Goal: Contribute content: Add original content to the website for others to see

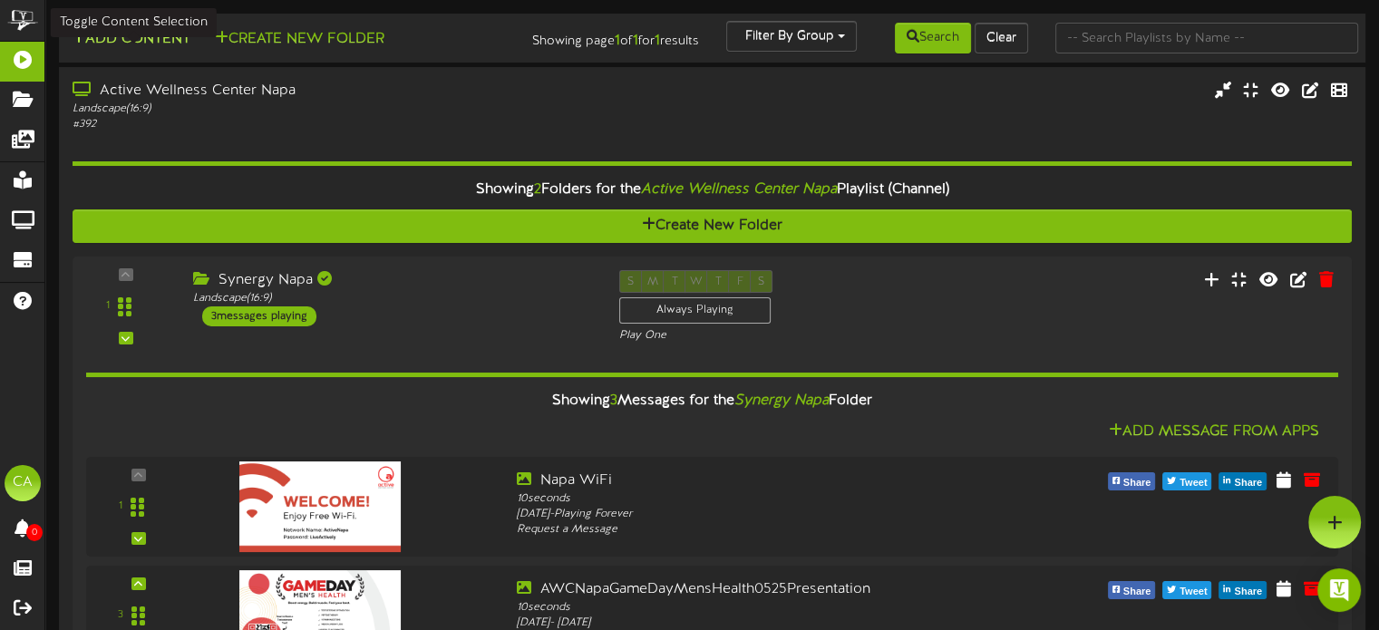
click at [188, 32] on button "Add Content" at bounding box center [131, 39] width 130 height 23
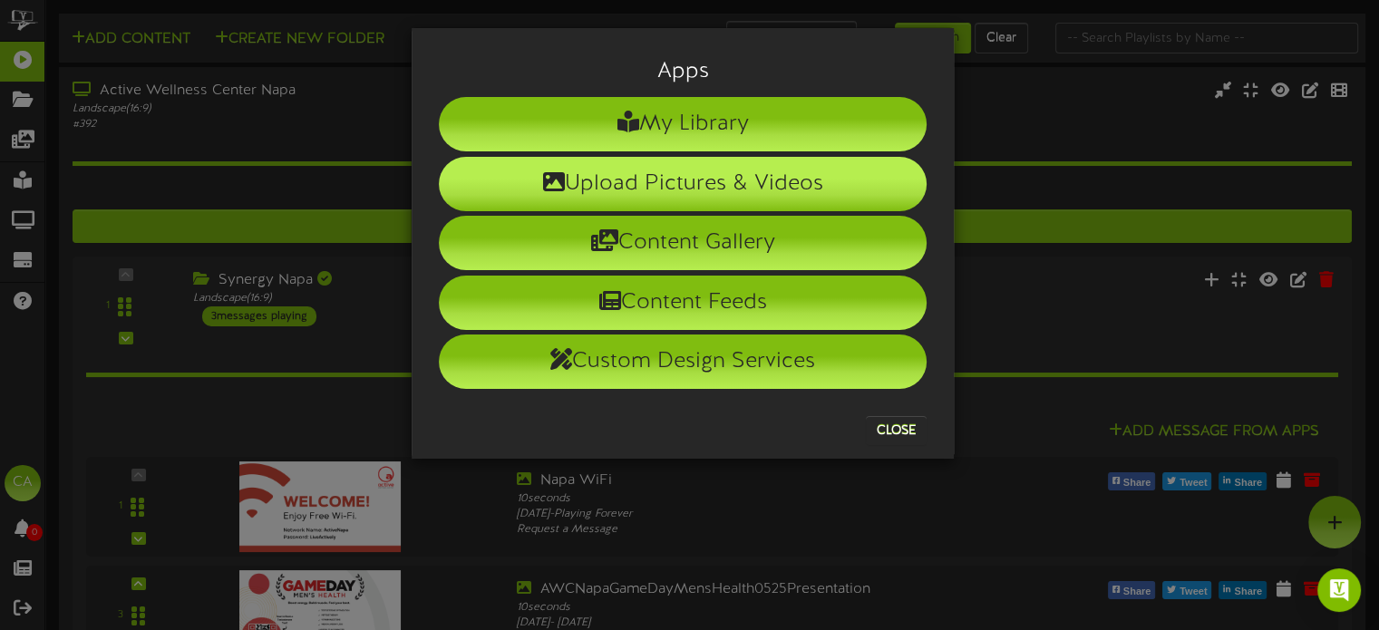
click at [648, 171] on li "Upload Pictures & Videos" at bounding box center [683, 184] width 488 height 54
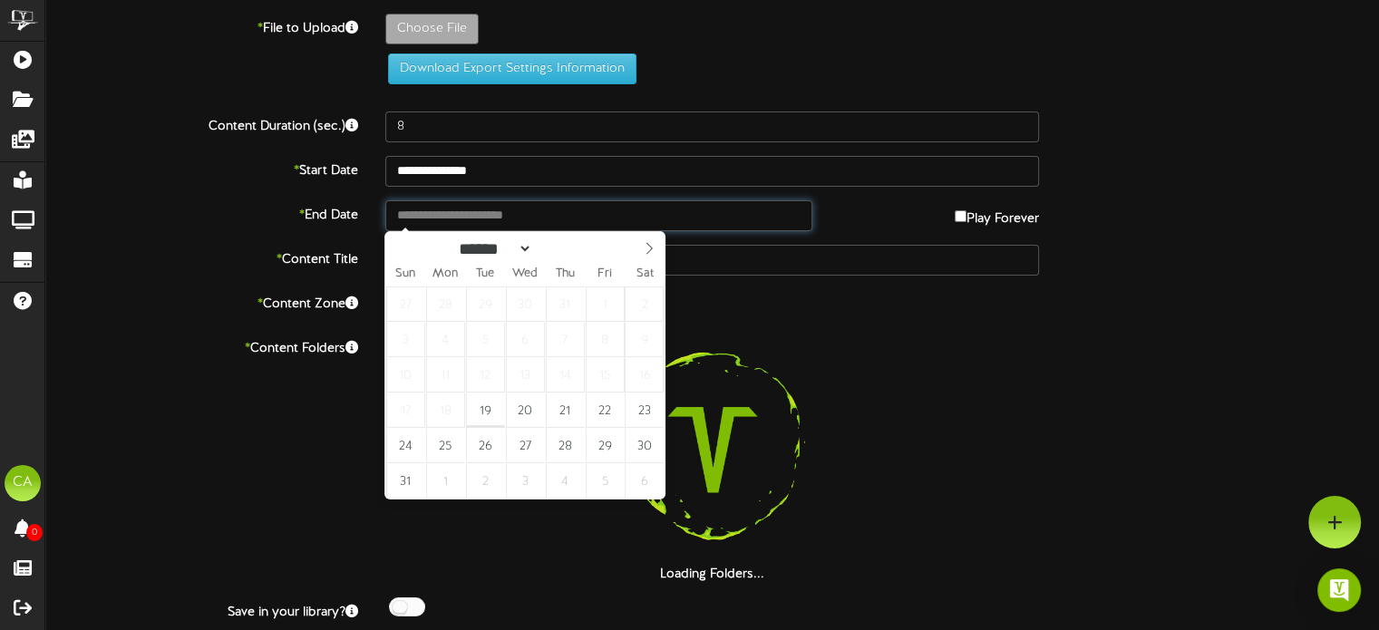
click at [488, 215] on input "text" at bounding box center [598, 215] width 426 height 31
type input "**********"
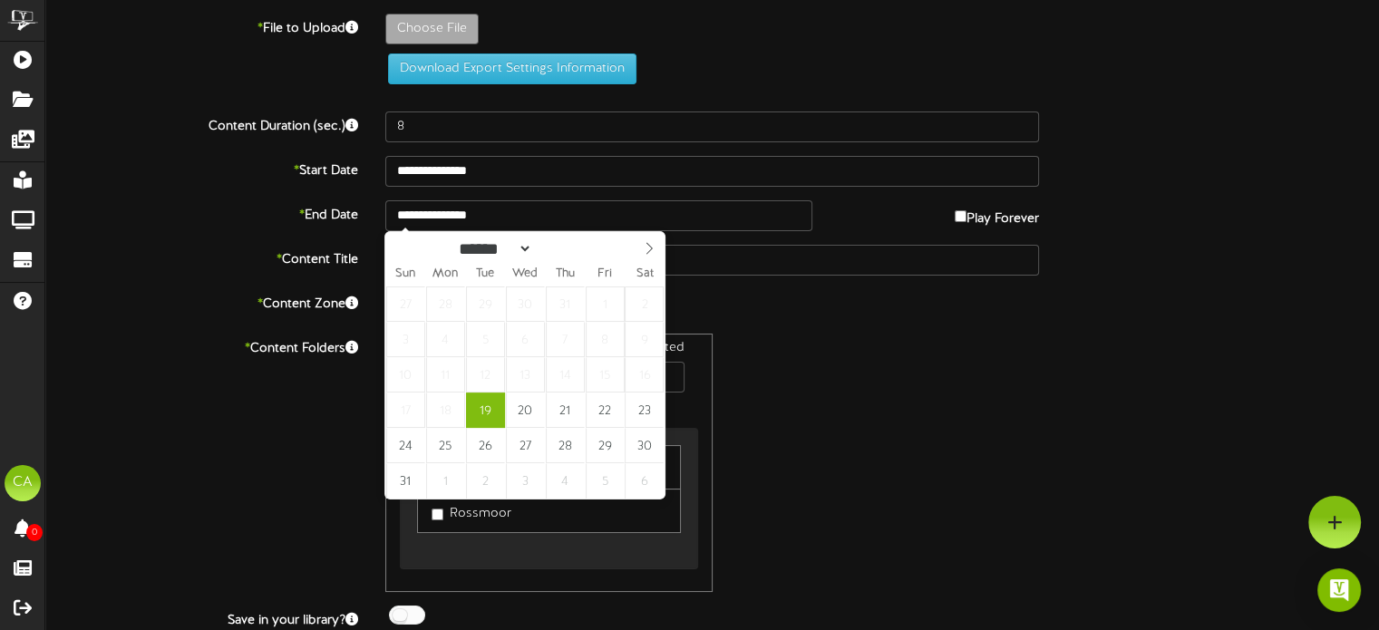
click at [652, 263] on div "Sun Mon Tue Wed Thu Fri Sat" at bounding box center [524, 273] width 279 height 25
select select "*"
click at [647, 249] on icon at bounding box center [649, 248] width 13 height 13
type input "**********"
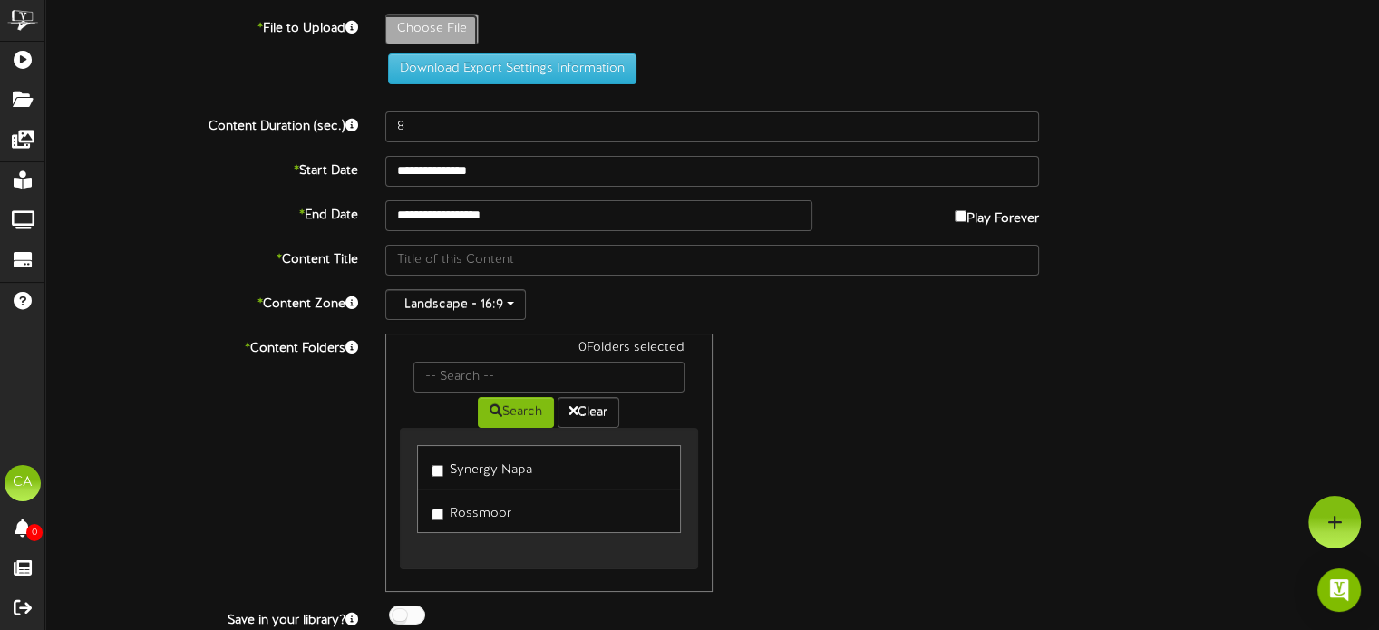
type input "**********"
type input "[DATE]"
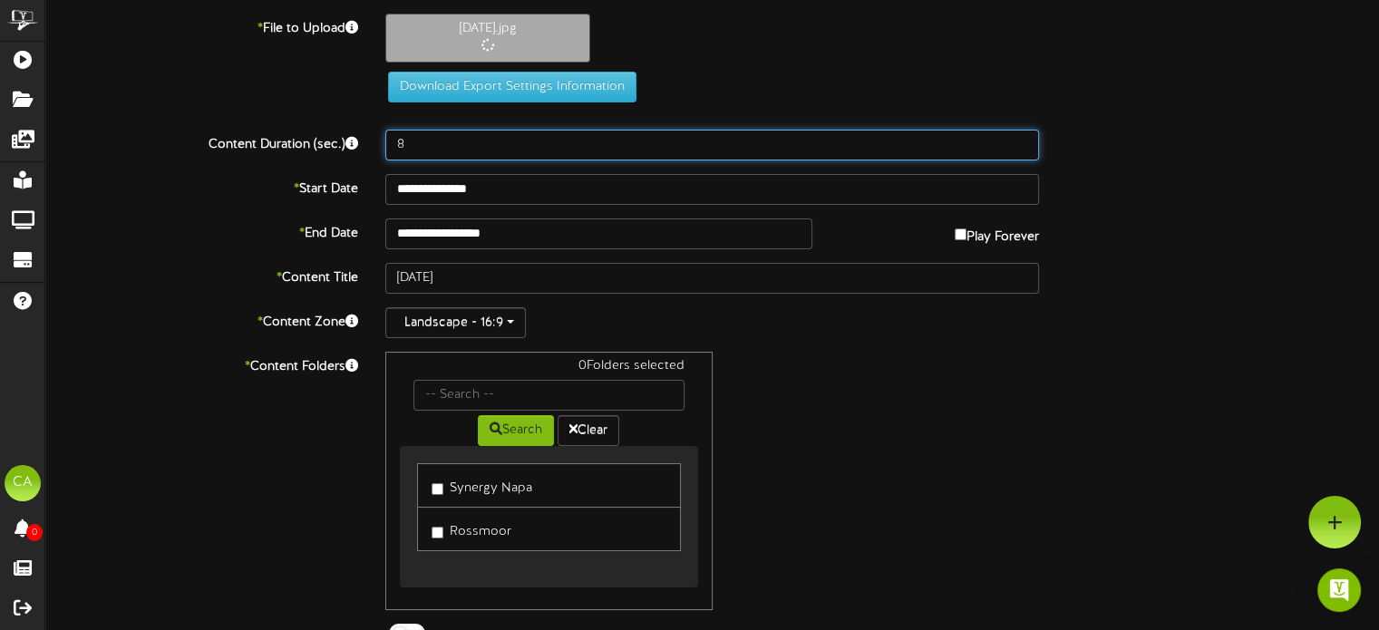
click at [481, 150] on input "8" at bounding box center [712, 145] width 654 height 31
drag, startPoint x: 480, startPoint y: 150, endPoint x: 360, endPoint y: 130, distance: 121.3
click at [360, 130] on div "Content Duration (sec.) 8" at bounding box center [712, 145] width 1361 height 31
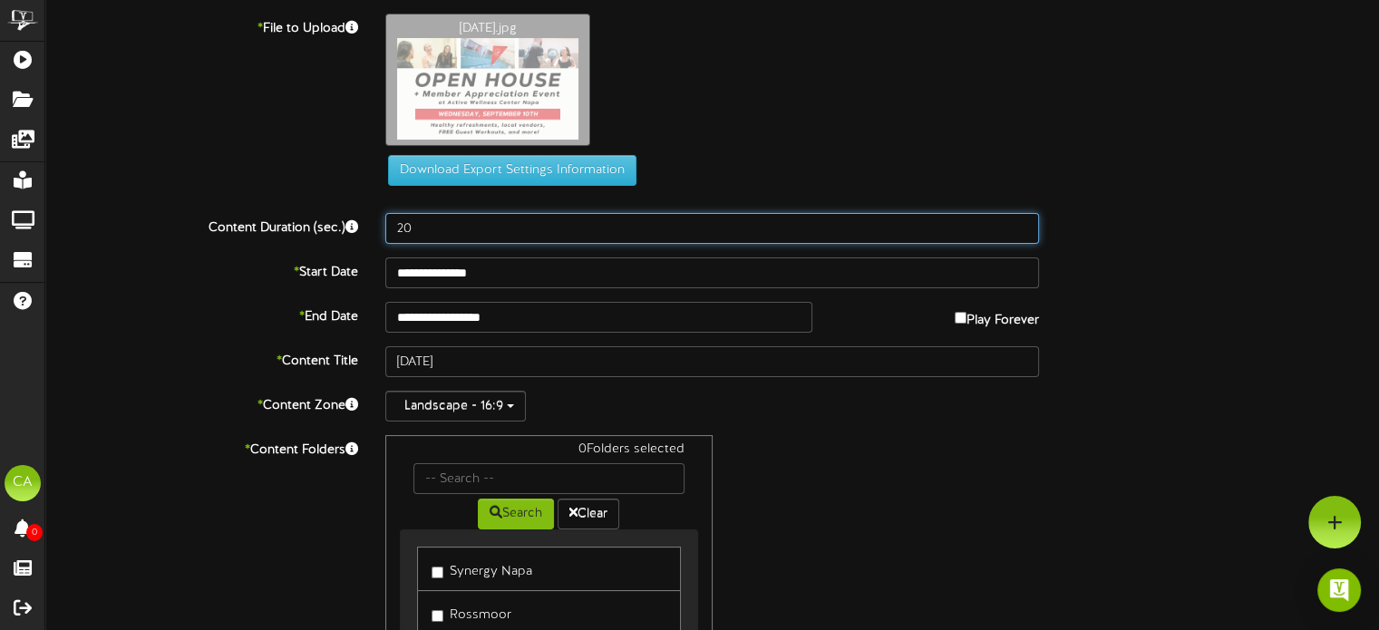
type input "20"
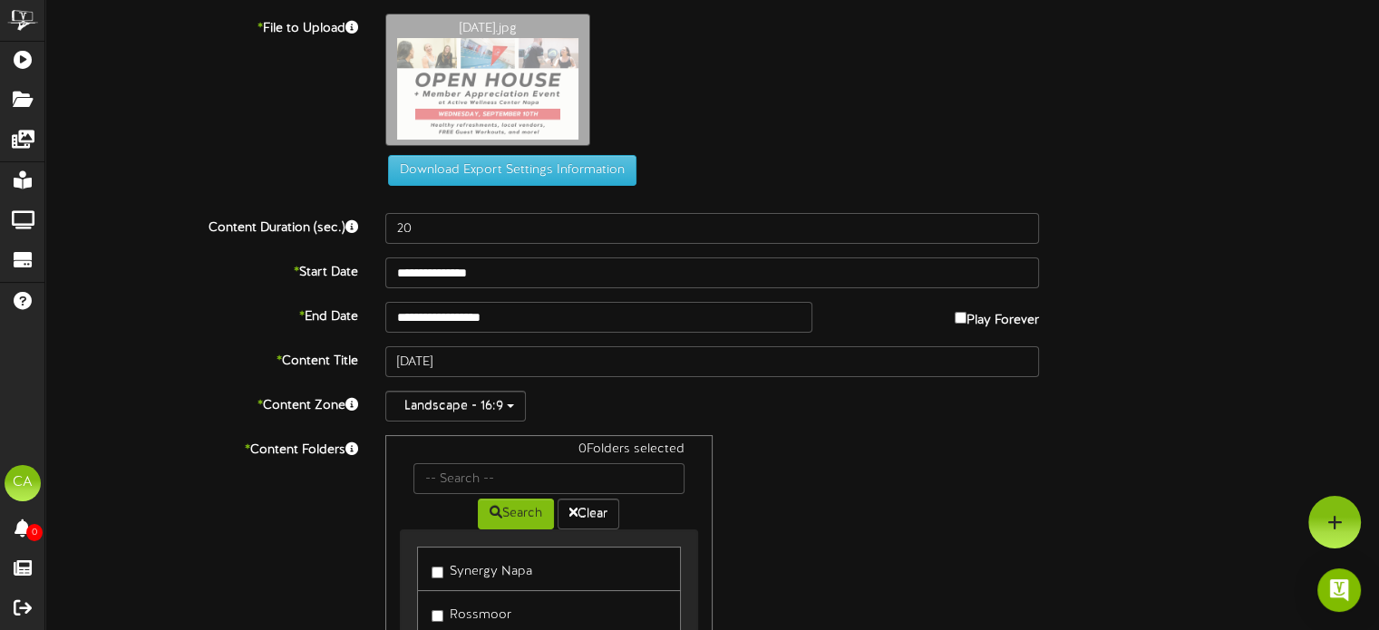
click at [1126, 289] on div "**********" at bounding box center [711, 395] width 1333 height 762
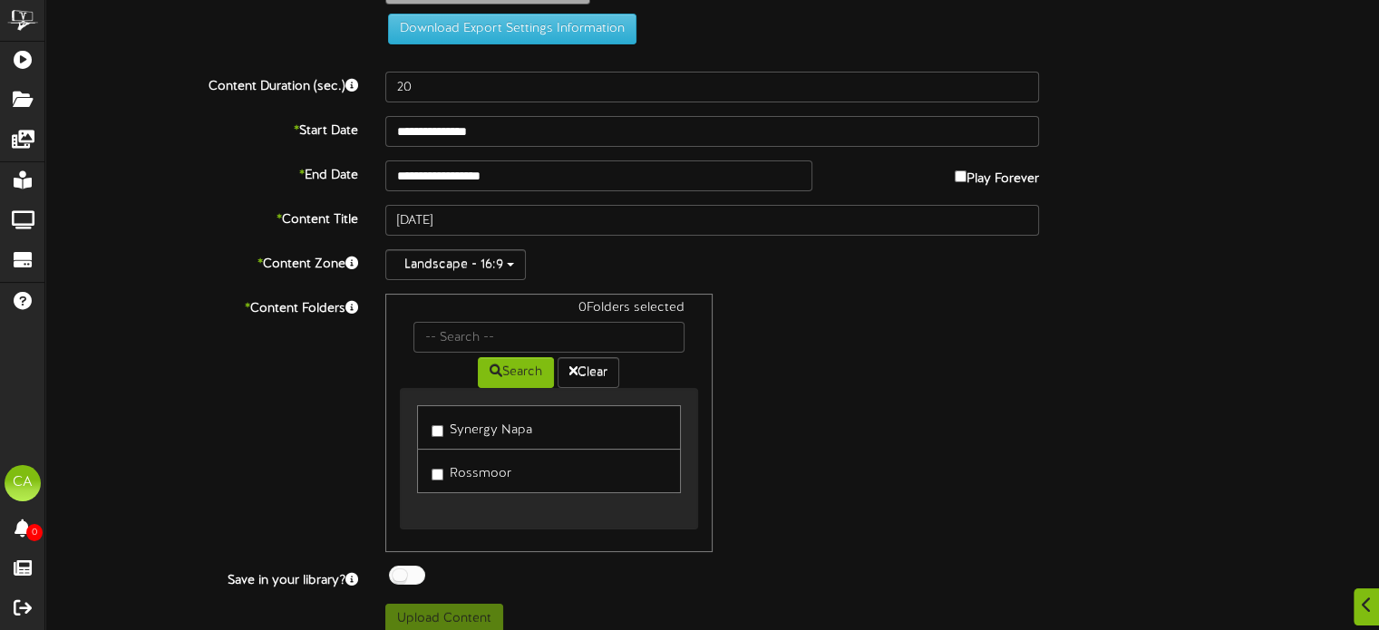
scroll to position [156, 0]
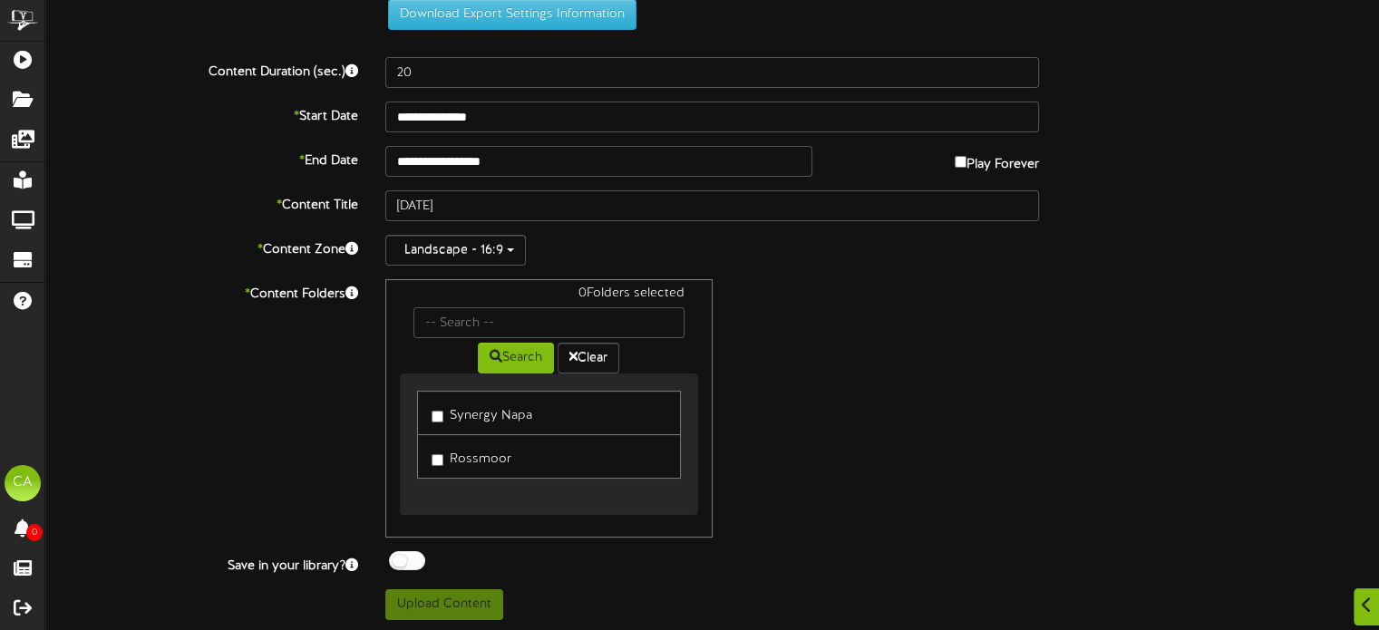
click at [442, 415] on label "Synergy Napa" at bounding box center [481, 413] width 101 height 24
click at [471, 595] on button "Upload Content" at bounding box center [444, 604] width 118 height 31
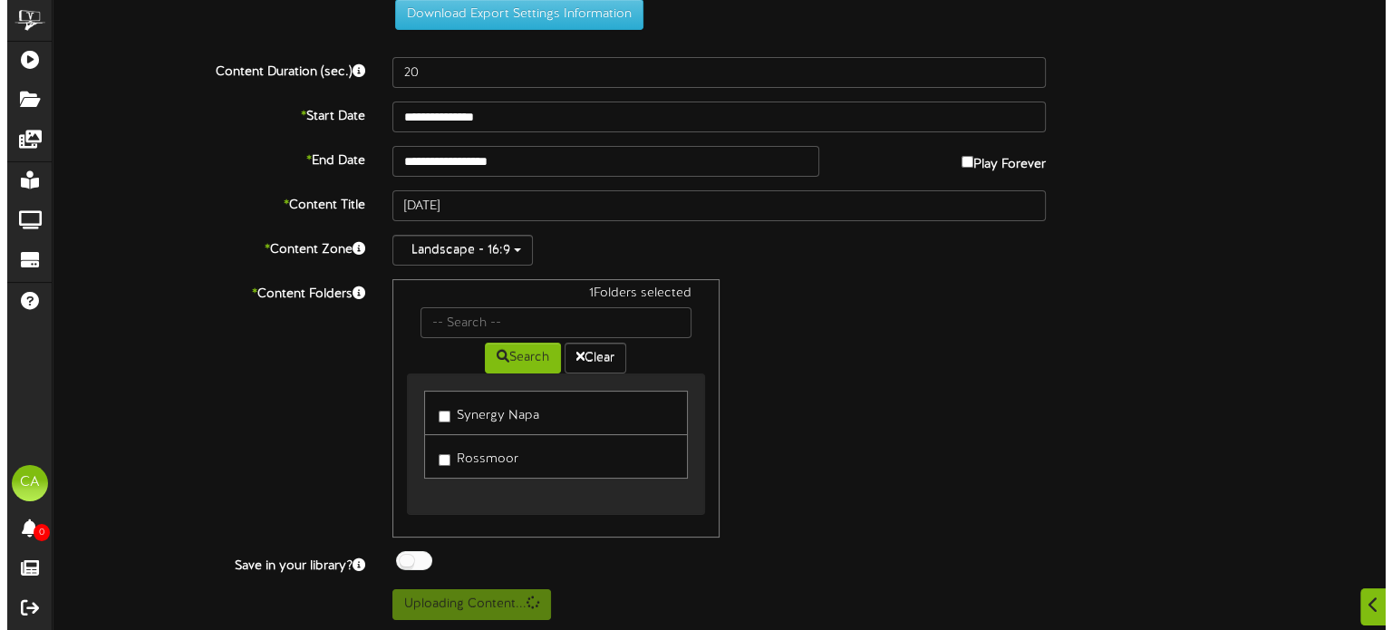
scroll to position [0, 0]
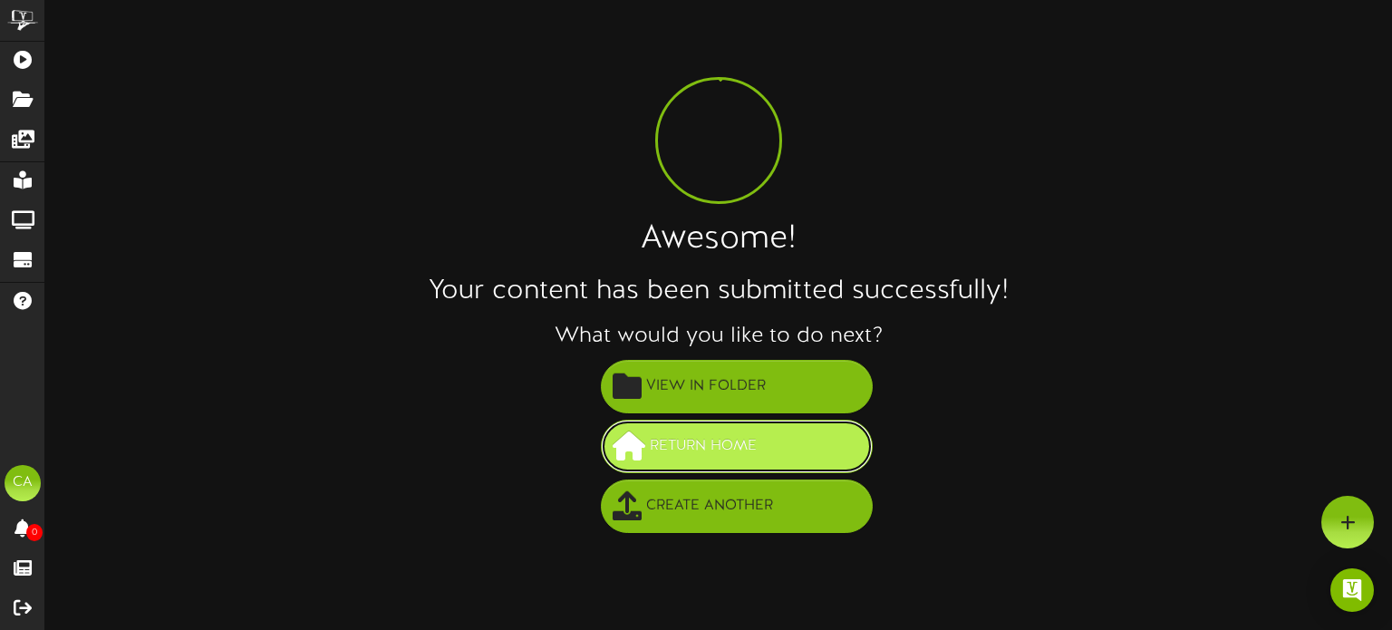
click at [729, 454] on span "Return Home" at bounding box center [703, 446] width 116 height 30
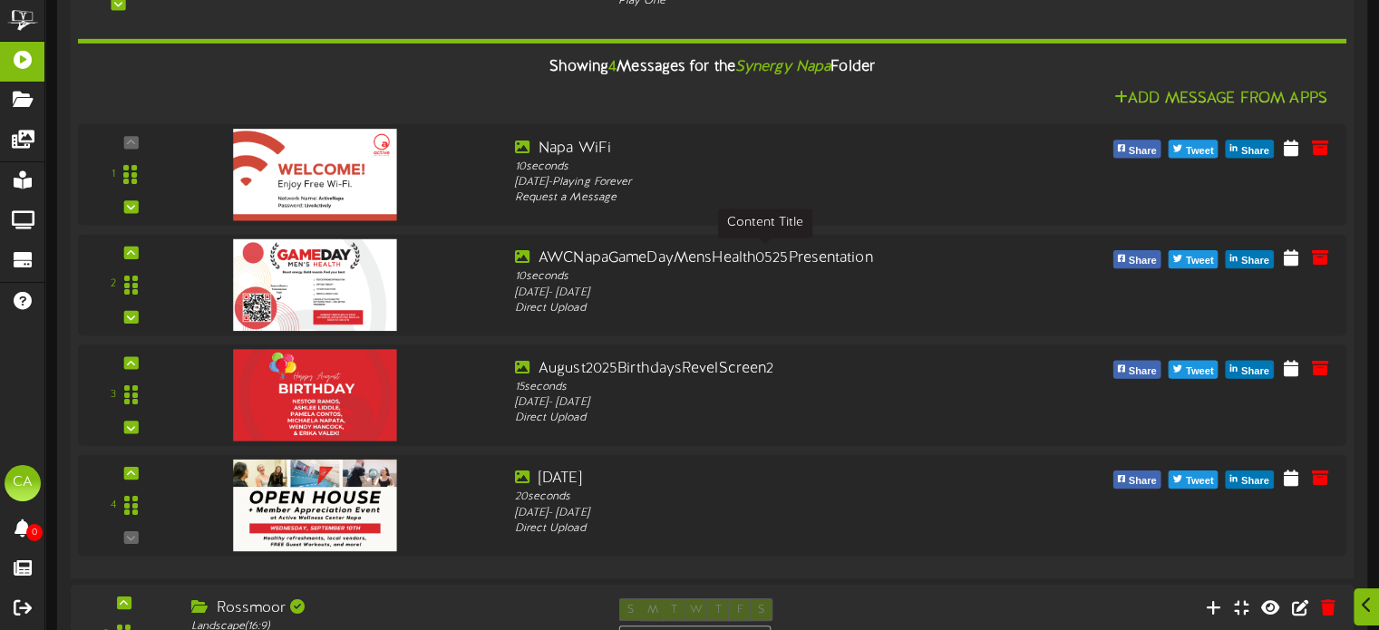
scroll to position [363, 0]
